Goal: Transaction & Acquisition: Purchase product/service

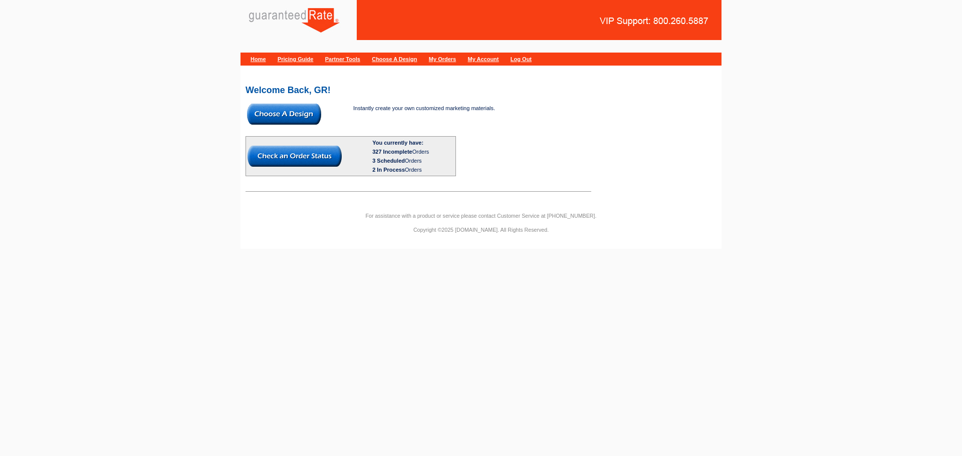
click at [297, 116] on img at bounding box center [284, 114] width 74 height 21
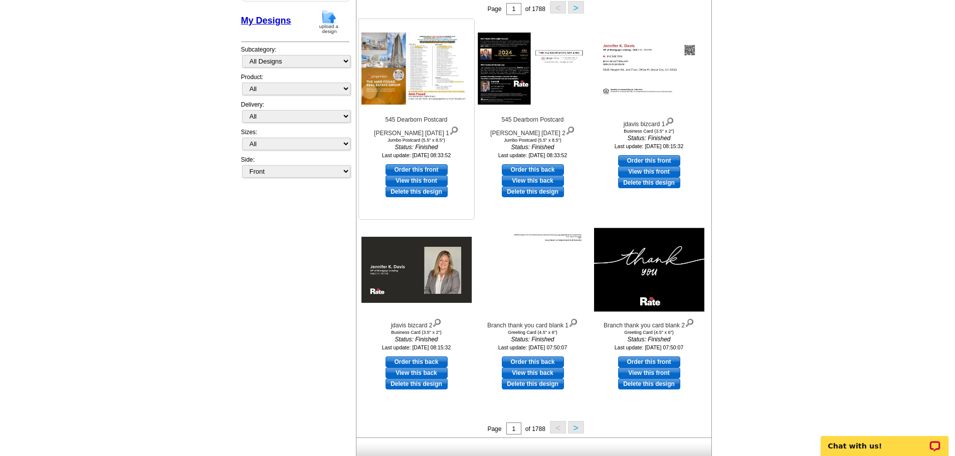
scroll to position [62, 0]
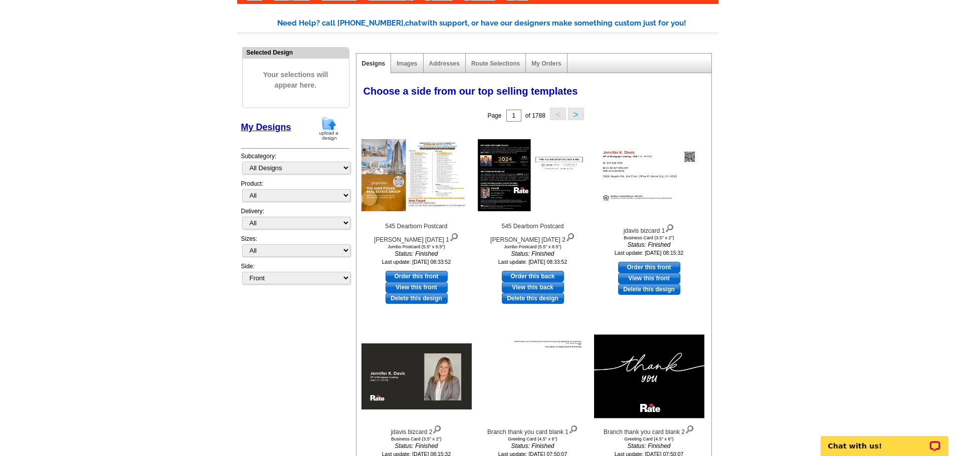
click at [580, 112] on button ">" at bounding box center [576, 114] width 16 height 13
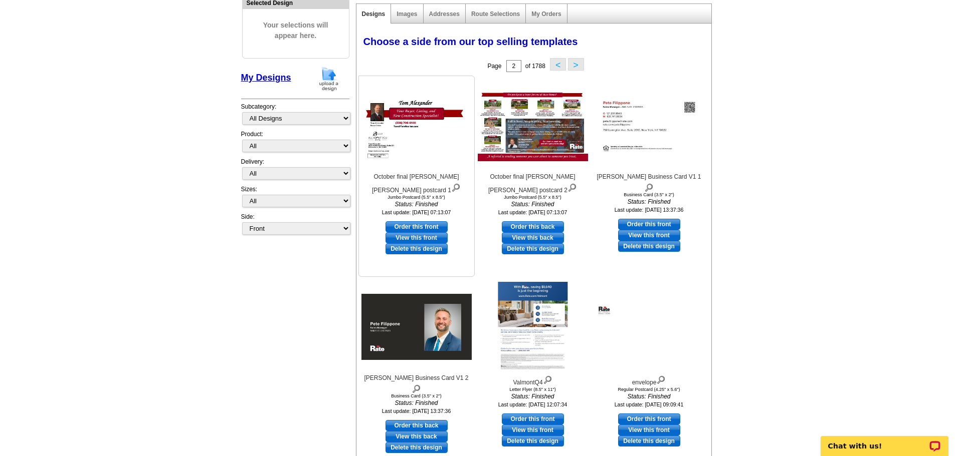
scroll to position [150, 0]
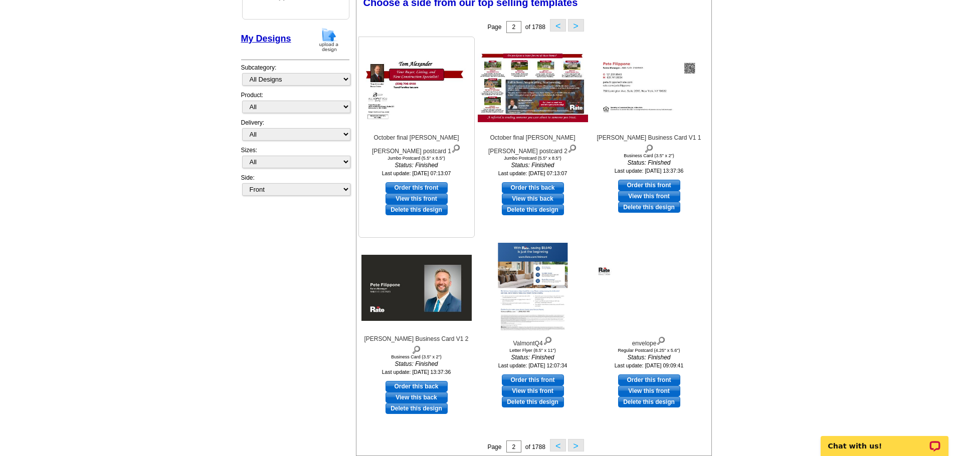
click at [425, 185] on link "Order this front" at bounding box center [416, 187] width 62 height 11
select select "2"
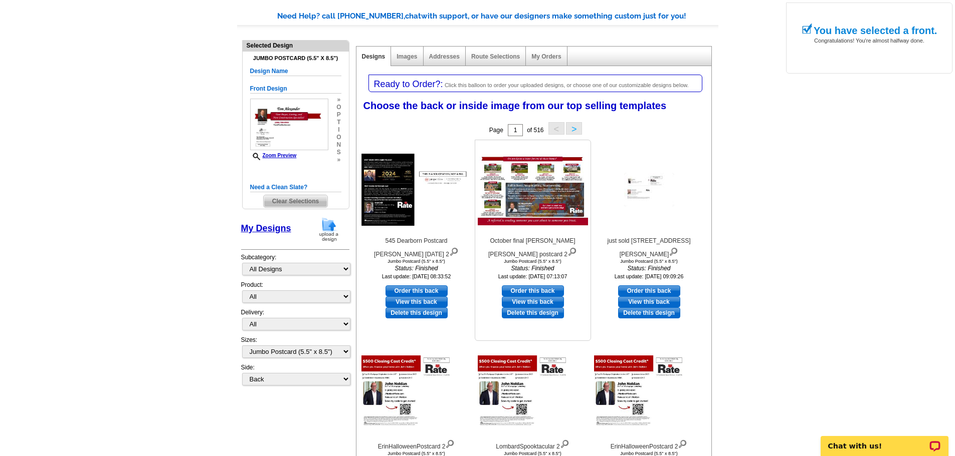
scroll to position [100, 0]
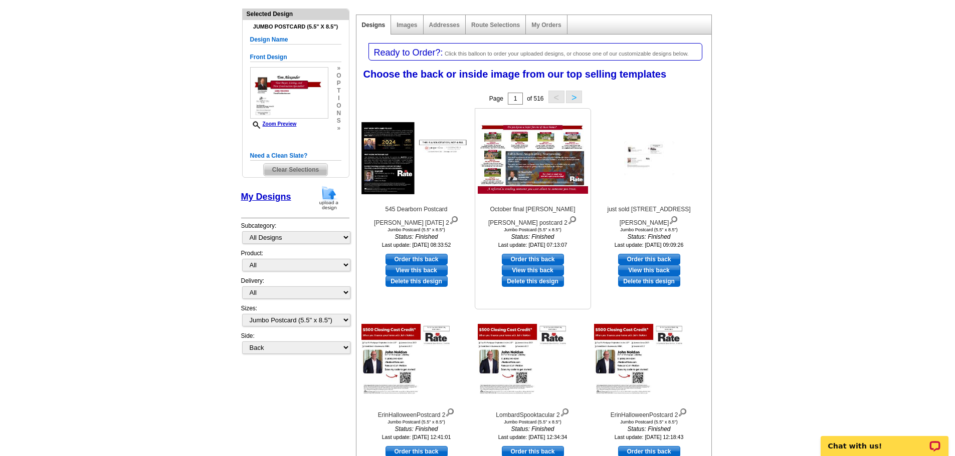
click at [548, 257] on link "Order this back" at bounding box center [533, 259] width 62 height 11
select select "front"
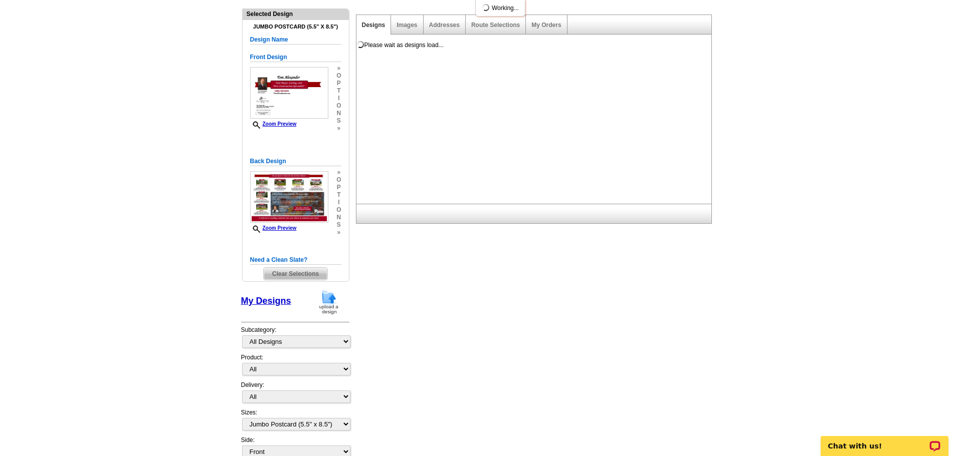
scroll to position [0, 0]
click at [334, 301] on img at bounding box center [329, 303] width 26 height 26
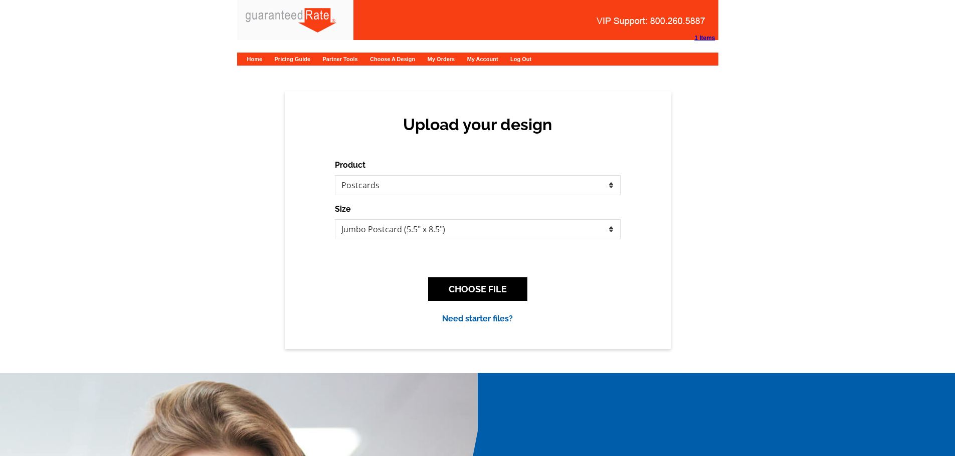
click at [400, 196] on form "Product Please select the type of file... Postcards Calendars Business Cards Le…" at bounding box center [478, 199] width 286 height 80
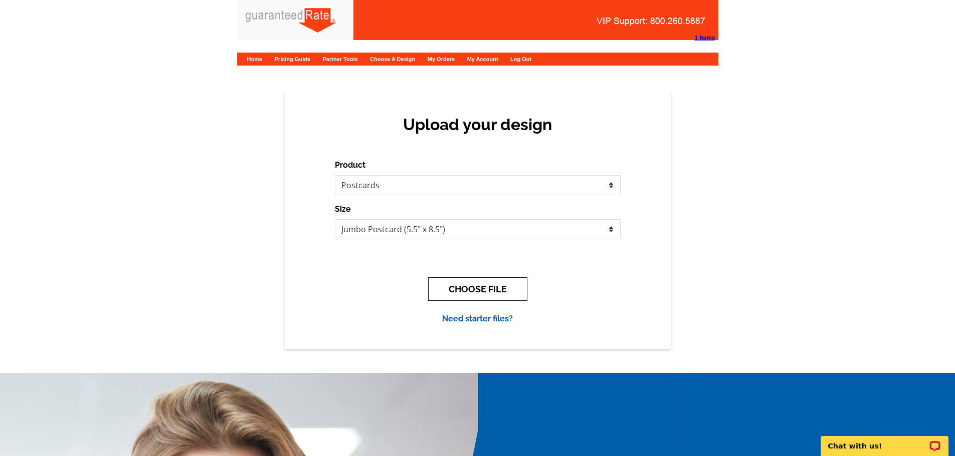
click at [484, 285] on button "CHOOSE FILE" at bounding box center [477, 290] width 99 height 24
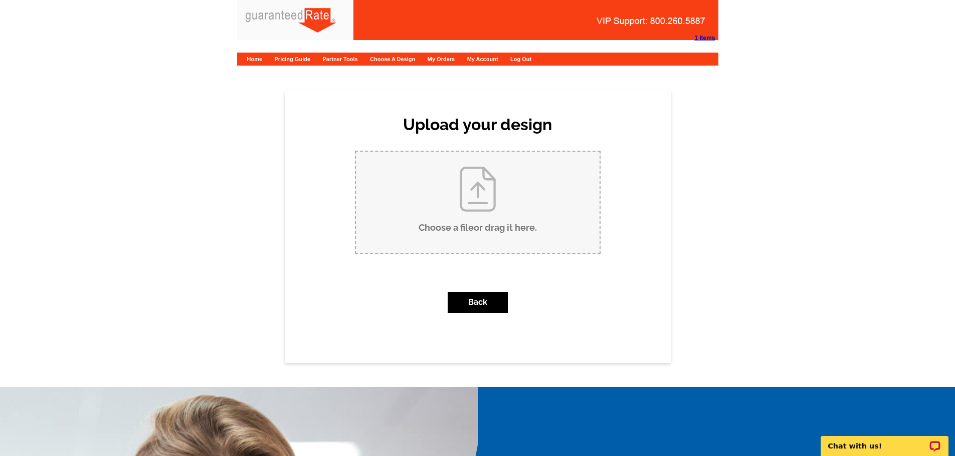
click at [512, 225] on input "Choose a file or drag it here ." at bounding box center [478, 202] width 244 height 101
type input "C:\fakepath\August 2025 Summit Market Report Postcard.pdf"
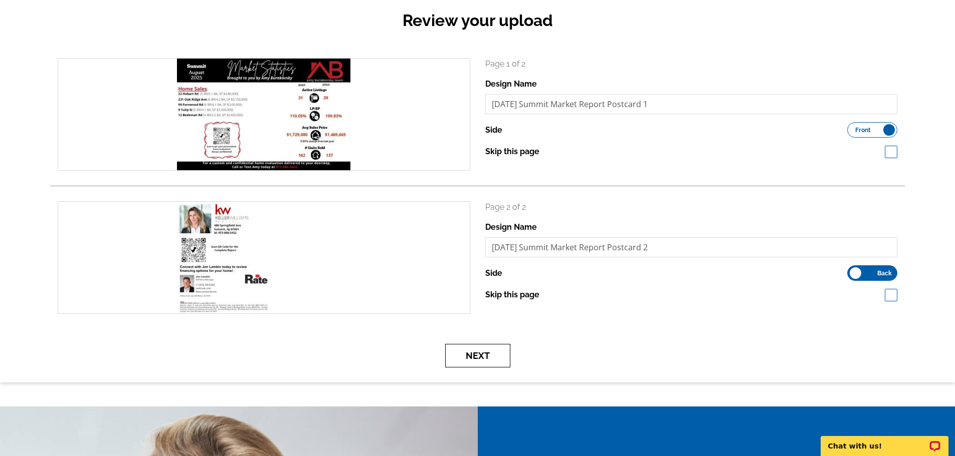
scroll to position [150, 0]
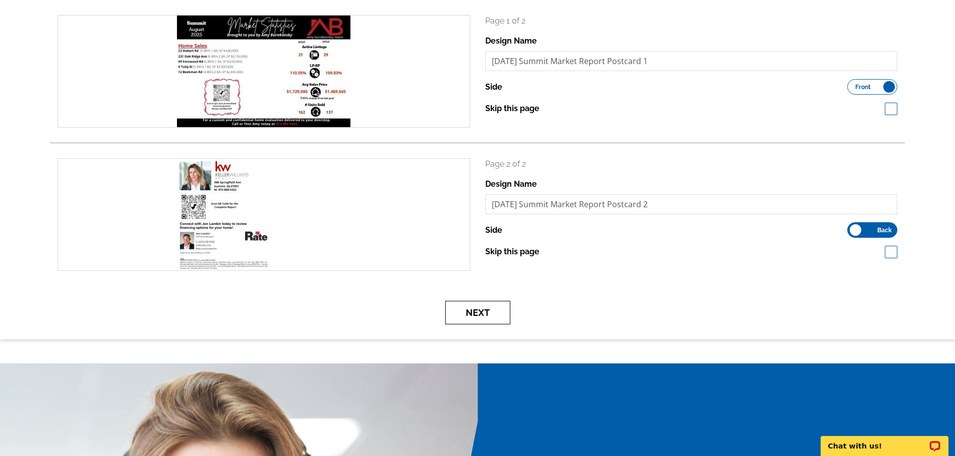
click at [479, 322] on button "Next" at bounding box center [477, 313] width 65 height 24
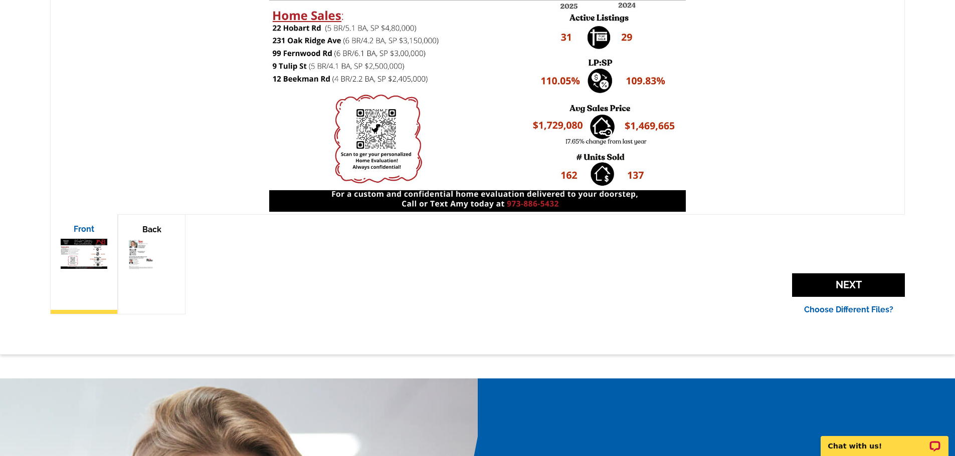
scroll to position [251, 0]
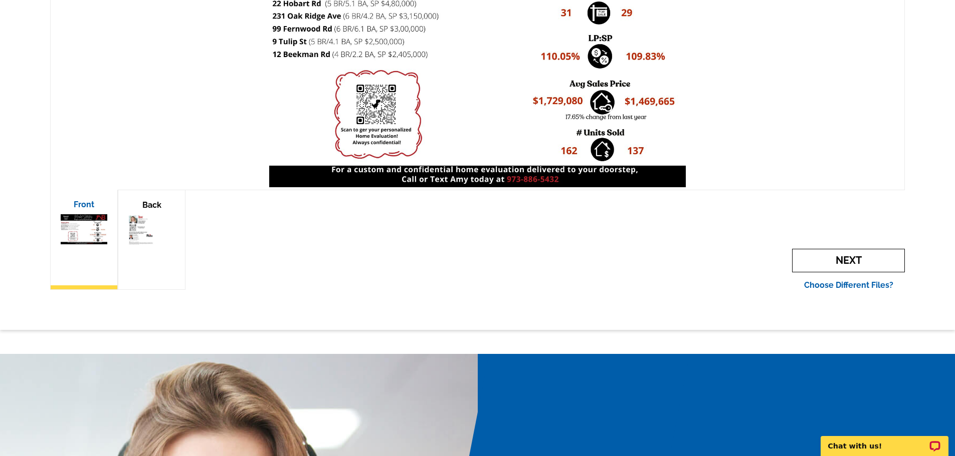
click at [861, 254] on span "Next" at bounding box center [848, 261] width 113 height 24
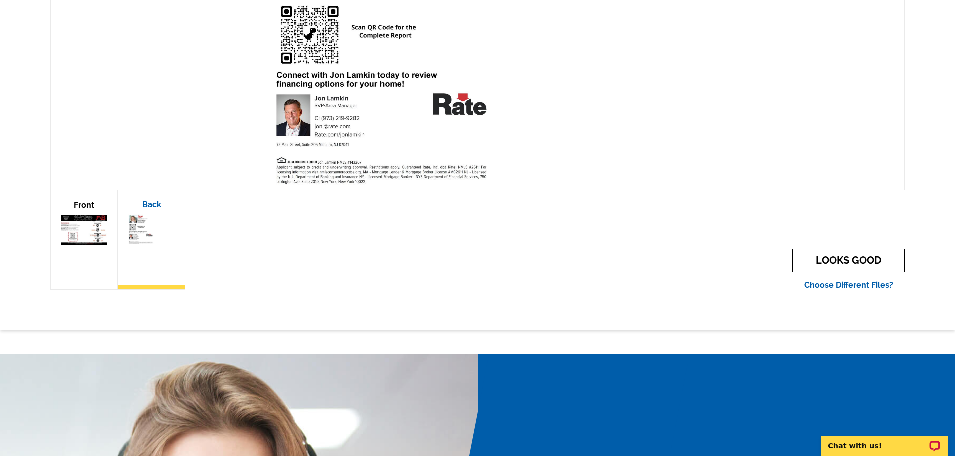
click at [842, 260] on link "LOOKS GOOD" at bounding box center [848, 261] width 113 height 24
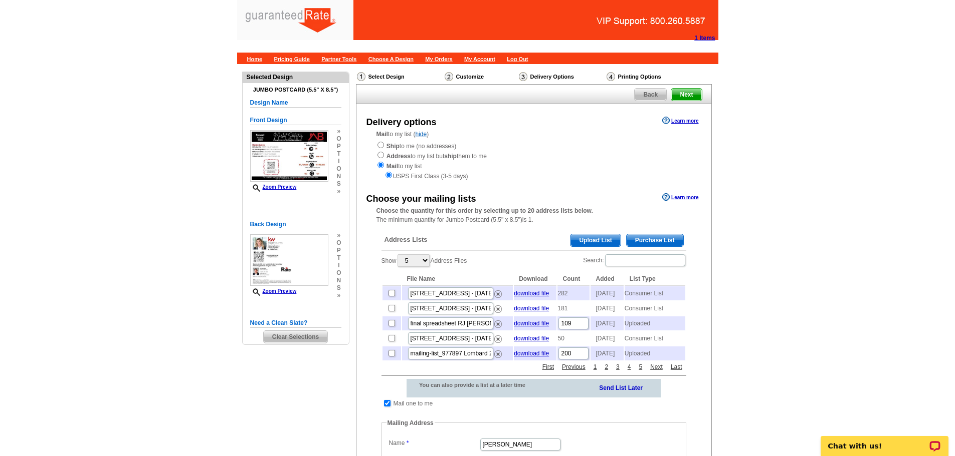
click at [675, 242] on span "Purchase List" at bounding box center [654, 241] width 57 height 12
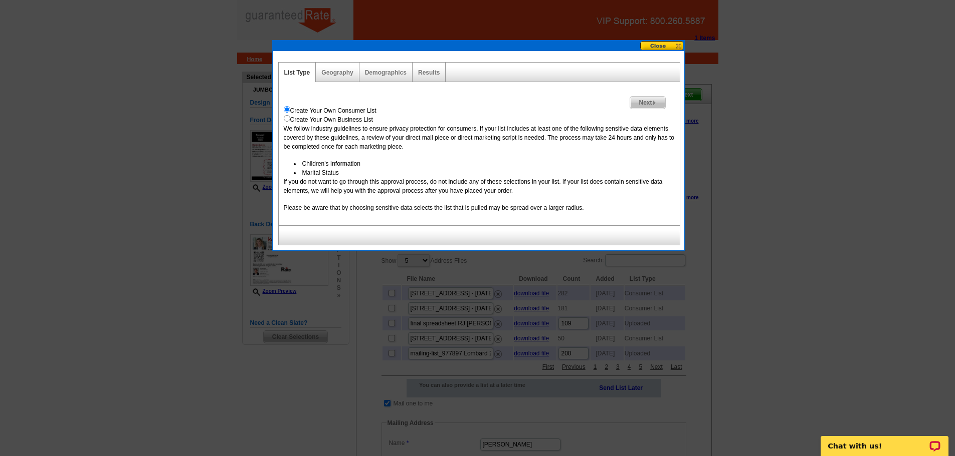
click at [340, 77] on div "Geography" at bounding box center [337, 73] width 43 height 20
click at [341, 68] on div "Geography" at bounding box center [337, 73] width 43 height 20
click at [339, 74] on link "Geography" at bounding box center [337, 72] width 32 height 7
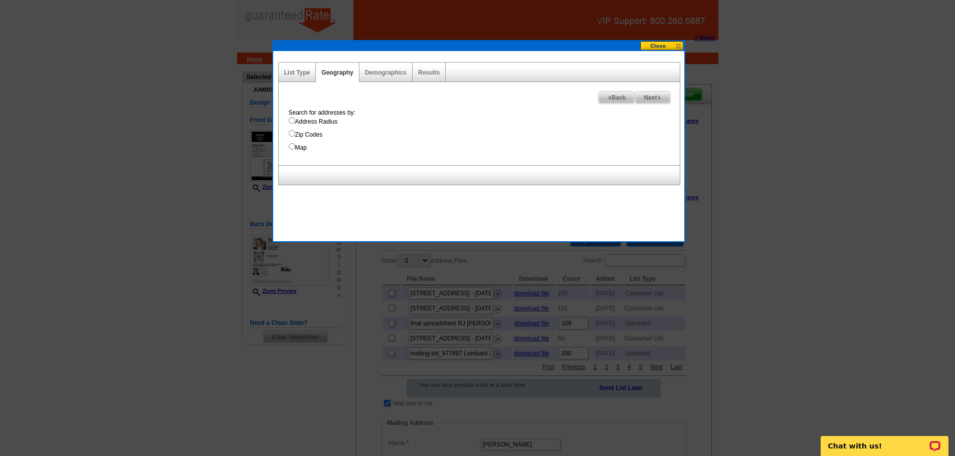
click at [293, 121] on input "Address Radius" at bounding box center [292, 120] width 7 height 7
radio input "true"
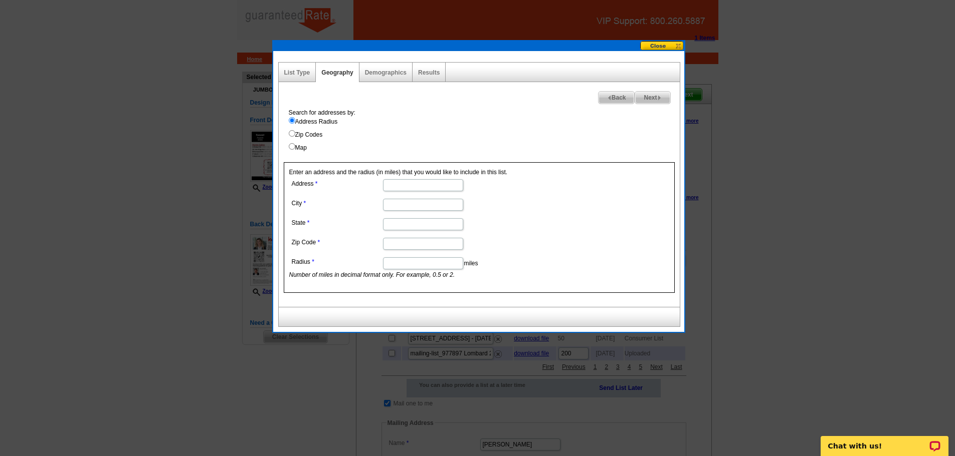
click at [431, 185] on input "Address" at bounding box center [423, 185] width 80 height 12
click at [417, 183] on input "Address" at bounding box center [423, 185] width 80 height 12
paste input "Amherst Pl"
type input "Amherst Pl"
drag, startPoint x: 420, startPoint y: 184, endPoint x: 311, endPoint y: 181, distance: 108.8
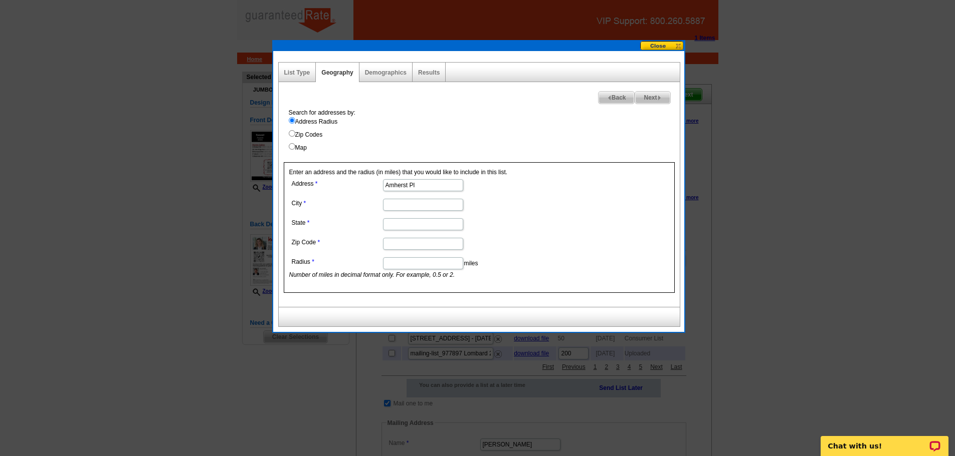
click at [311, 181] on dl "Address [GEOGRAPHIC_DATA] State Zip Code Radius miles Number of miles in decima…" at bounding box center [422, 228] width 267 height 103
click at [293, 148] on input "Map" at bounding box center [292, 146] width 7 height 7
radio input "true"
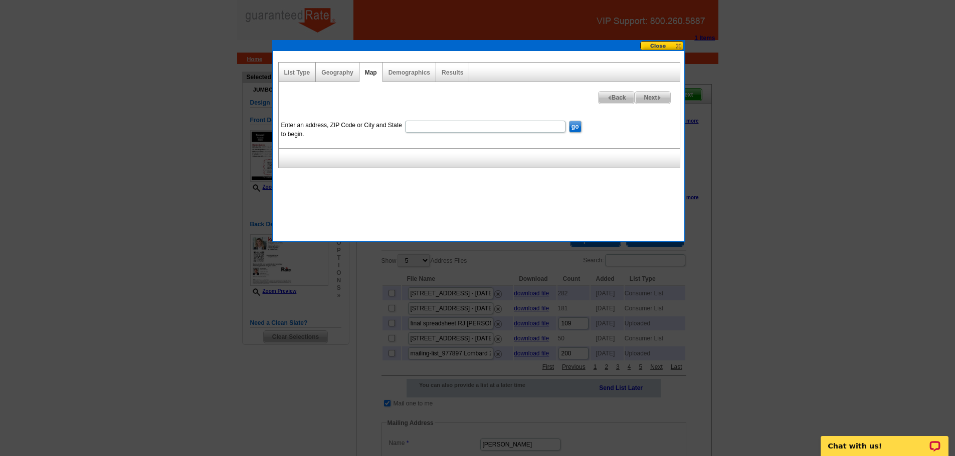
click at [493, 125] on input "Enter an address, ZIP Code or City and State to begin." at bounding box center [485, 127] width 160 height 12
paste input "Amherst Pl, [GEOGRAPHIC_DATA], [GEOGRAPHIC_DATA]"
type input "Amherst Pl, [GEOGRAPHIC_DATA], [GEOGRAPHIC_DATA]"
click at [571, 123] on input "go" at bounding box center [575, 127] width 13 height 12
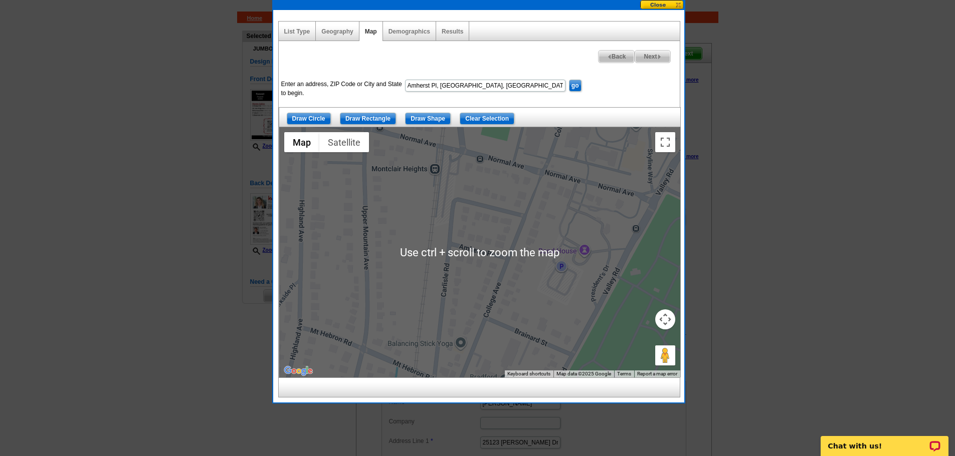
scroll to position [50, 0]
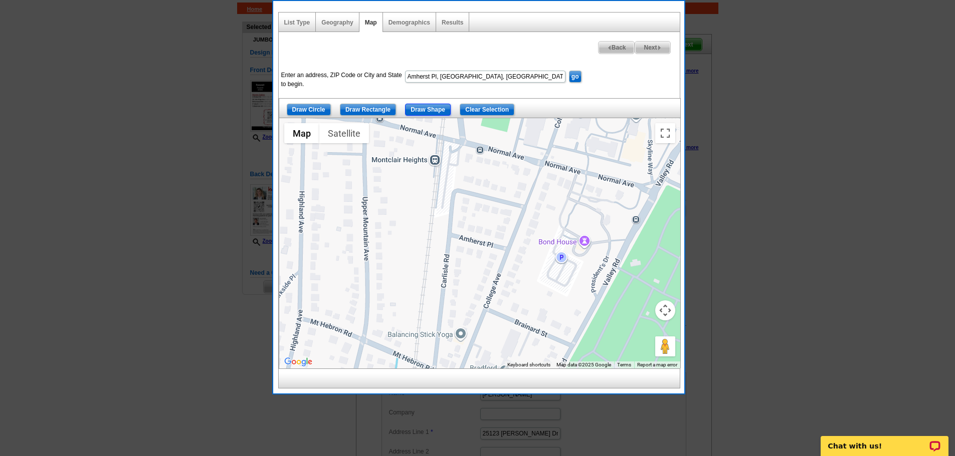
click at [428, 110] on input "Draw Shape" at bounding box center [428, 110] width 46 height 12
click at [441, 222] on div at bounding box center [479, 243] width 401 height 251
click at [520, 245] on div at bounding box center [479, 243] width 401 height 251
click at [509, 262] on div at bounding box center [479, 243] width 401 height 251
click at [435, 240] on div at bounding box center [479, 243] width 401 height 251
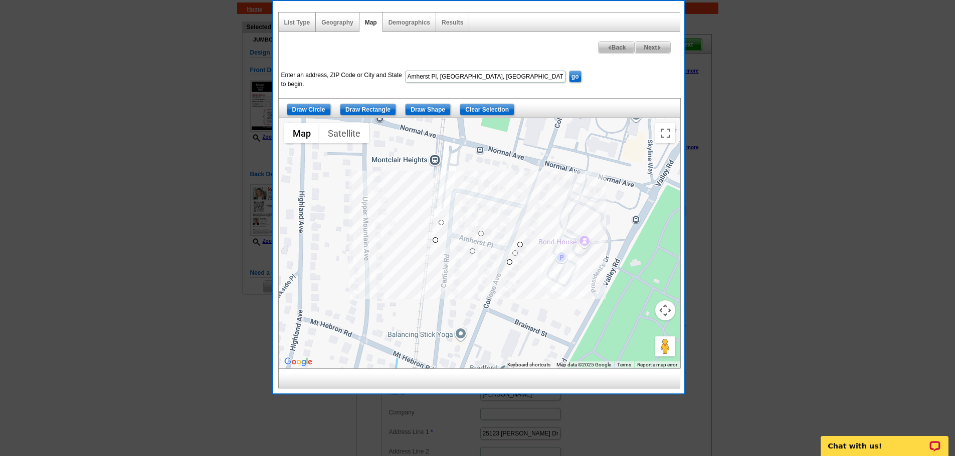
click at [441, 221] on div at bounding box center [479, 243] width 401 height 251
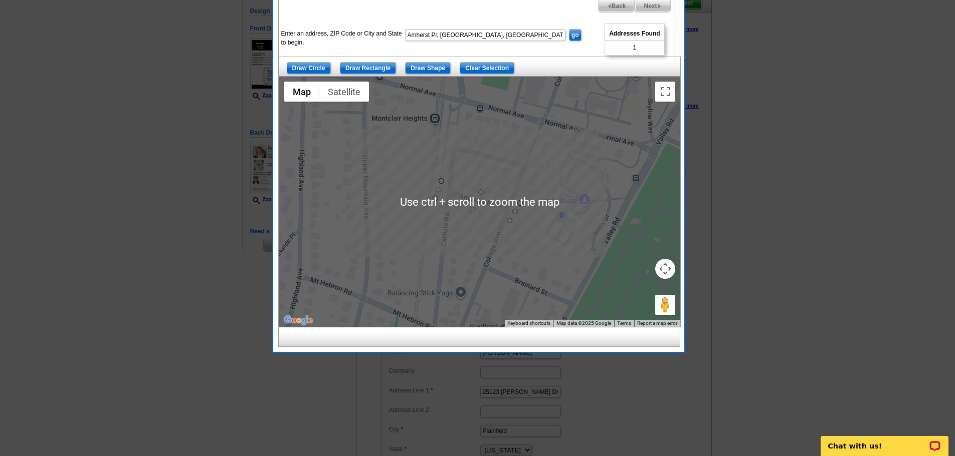
scroll to position [100, 0]
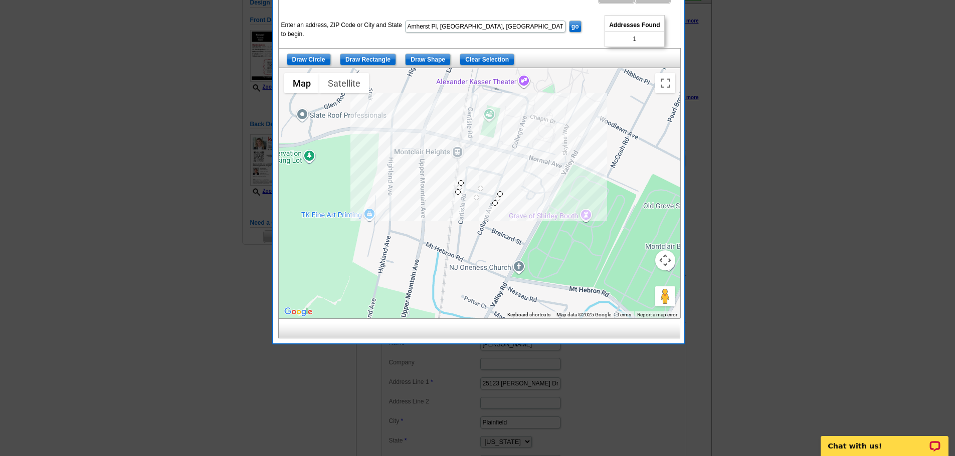
click at [592, 250] on div at bounding box center [479, 193] width 401 height 251
click at [483, 157] on div at bounding box center [479, 193] width 401 height 251
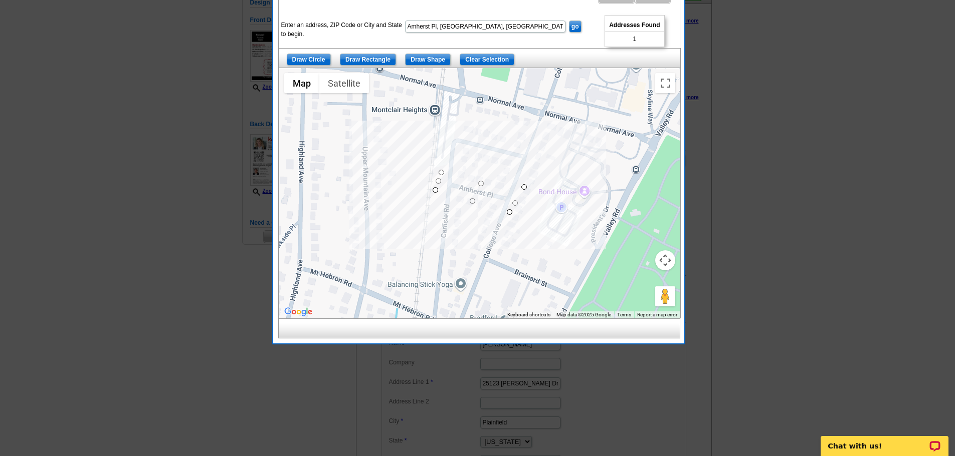
drag, startPoint x: 520, startPoint y: 192, endPoint x: 524, endPoint y: 182, distance: 10.8
click at [442, 166] on div at bounding box center [479, 193] width 401 height 251
drag, startPoint x: 441, startPoint y: 171, endPoint x: 442, endPoint y: 166, distance: 5.6
drag, startPoint x: 436, startPoint y: 188, endPoint x: 438, endPoint y: 197, distance: 9.4
click at [510, 216] on div at bounding box center [479, 193] width 401 height 251
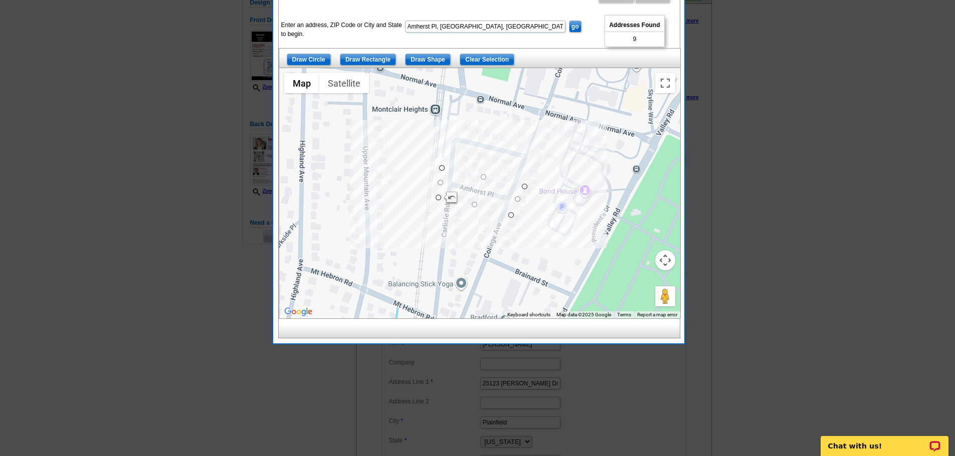
drag, startPoint x: 510, startPoint y: 210, endPoint x: 510, endPoint y: 215, distance: 5.0
click at [500, 29] on input "Amherst Pl, [GEOGRAPHIC_DATA], [GEOGRAPHIC_DATA]" at bounding box center [485, 27] width 160 height 12
drag, startPoint x: 500, startPoint y: 29, endPoint x: 355, endPoint y: 23, distance: 144.9
click at [355, 18] on dl "Enter an address, ZIP Code or City and State to begin. Amherst Pl, [GEOGRAPHIC_…" at bounding box center [472, 18] width 386 height 0
paste input "8 amherst pl montclair [GEOGRAPHIC_DATA] 07043"
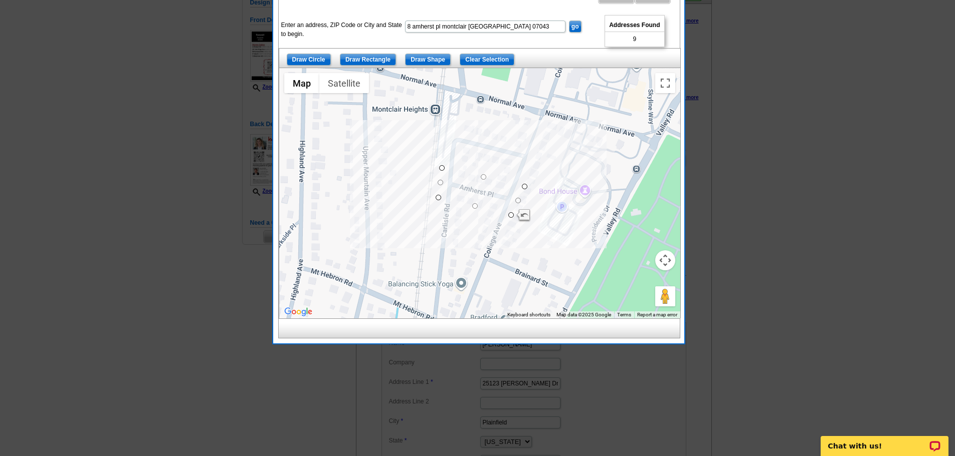
type input "8 amherst pl montclair [GEOGRAPHIC_DATA] 07043"
click at [575, 26] on input "go" at bounding box center [575, 27] width 13 height 12
